Goal: Information Seeking & Learning: Learn about a topic

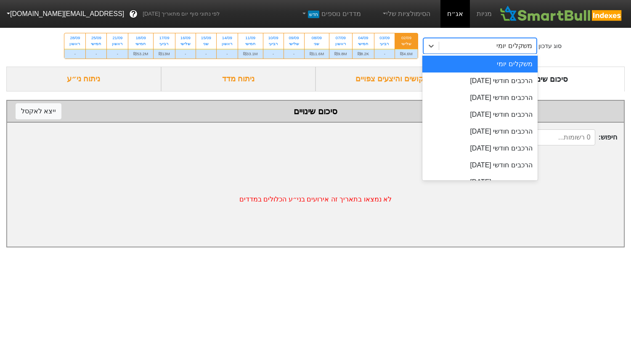
click at [465, 47] on div "משקלים יומי" at bounding box center [487, 45] width 97 height 15
click at [455, 84] on div "הרכבים חודשי [DATE]" at bounding box center [480, 80] width 115 height 17
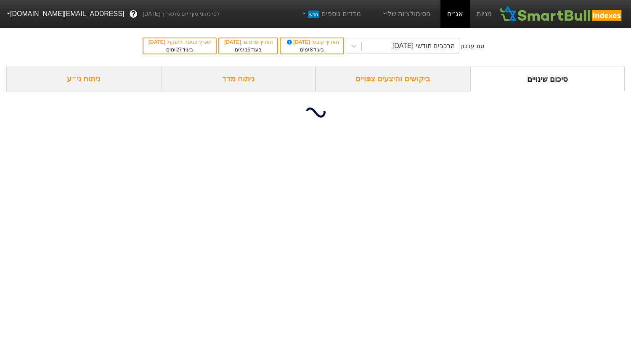
click at [383, 79] on div "ביקושים והיצעים צפויים" at bounding box center [393, 79] width 155 height 25
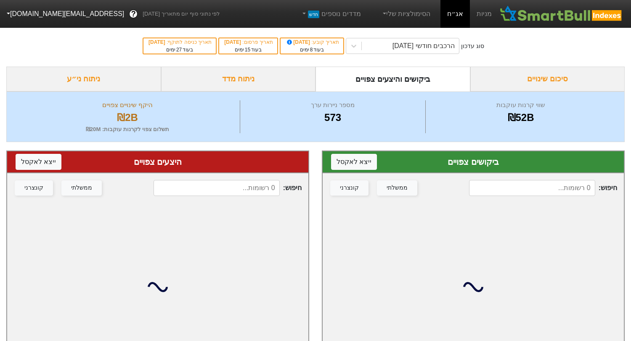
click at [527, 188] on input at bounding box center [532, 188] width 126 height 16
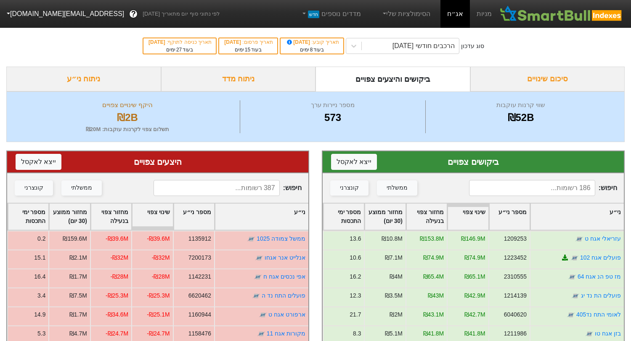
click at [103, 85] on div "ניתוח ני״ע" at bounding box center [83, 79] width 155 height 25
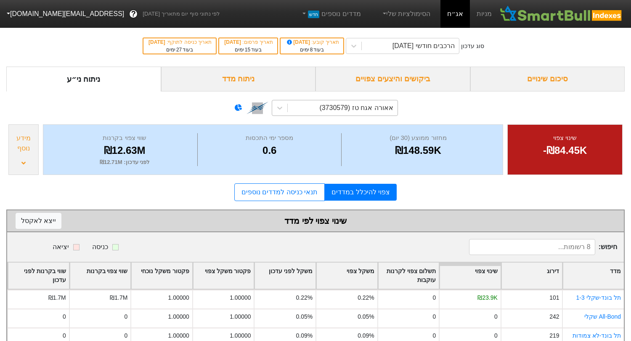
click at [337, 106] on div "אאורה אגח טז (3730579)" at bounding box center [356, 108] width 74 height 10
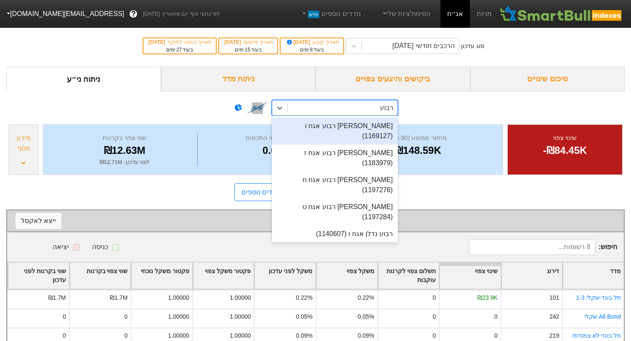
type input "רבוע"
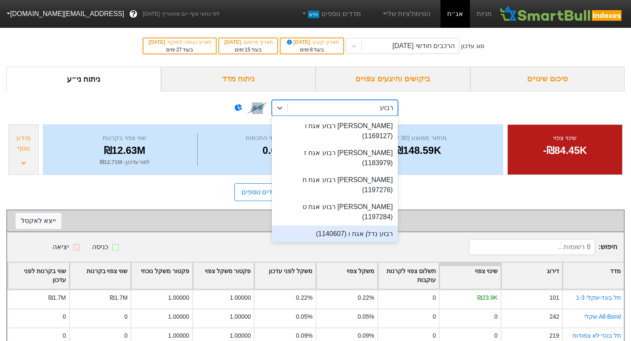
scroll to position [6, 0]
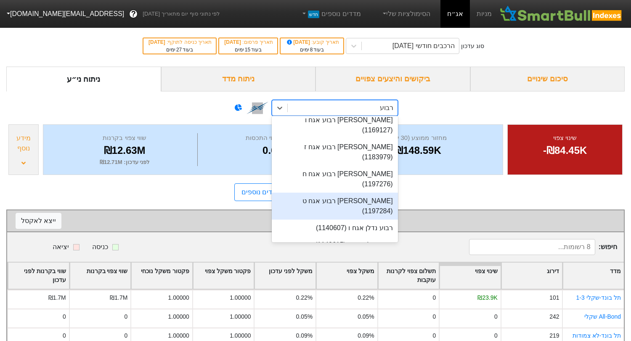
click at [346, 192] on div "[PERSON_NAME] רבוע אגח ט (1197284)" at bounding box center [335, 205] width 126 height 27
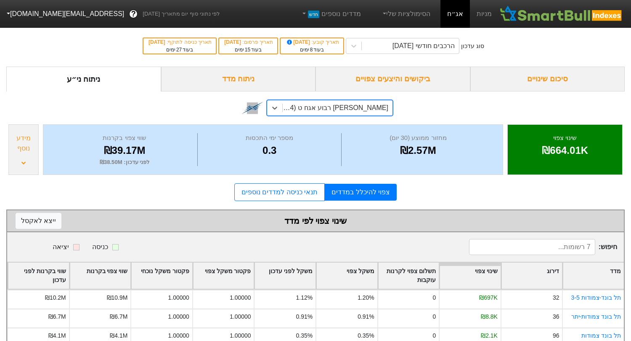
click at [354, 112] on div "[PERSON_NAME] רבוע אגח ט (1197284)" at bounding box center [335, 108] width 106 height 10
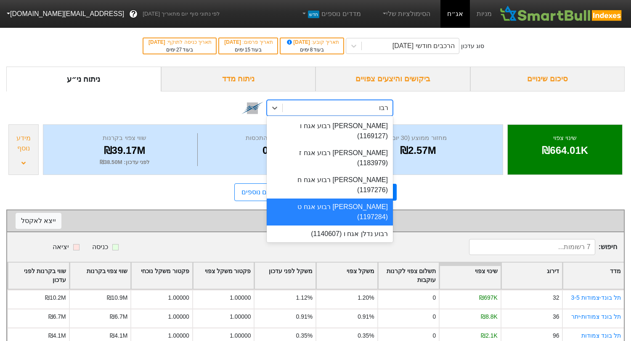
type input "רבוע"
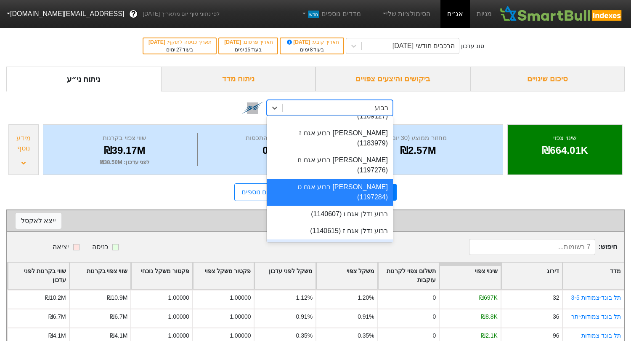
scroll to position [20, 0]
click at [349, 255] on div "רבוע נדלן אגח ט (1174556)" at bounding box center [330, 263] width 126 height 17
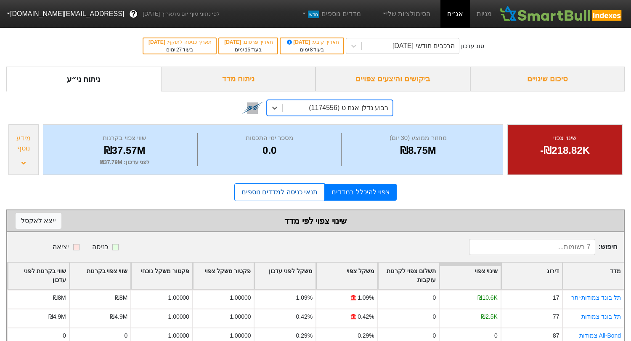
click at [301, 198] on link "תנאי כניסה למדדים נוספים" at bounding box center [279, 192] width 90 height 18
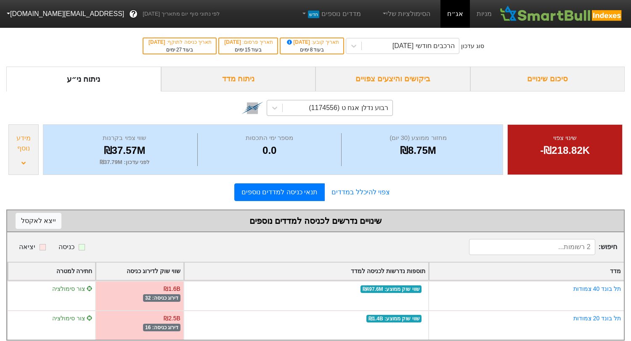
scroll to position [8, 0]
